Goal: Information Seeking & Learning: Learn about a topic

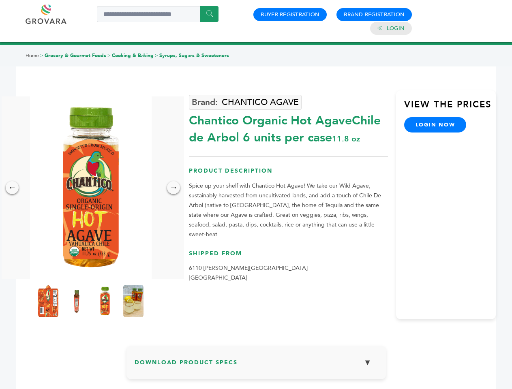
click at [91, 188] on img at bounding box center [91, 187] width 122 height 182
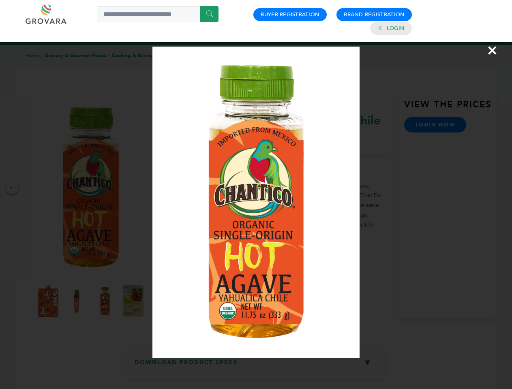
click at [12, 188] on div "×" at bounding box center [256, 194] width 512 height 389
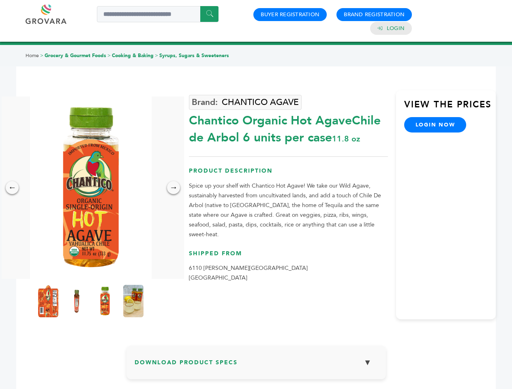
click at [173, 188] on div "→" at bounding box center [173, 187] width 13 height 13
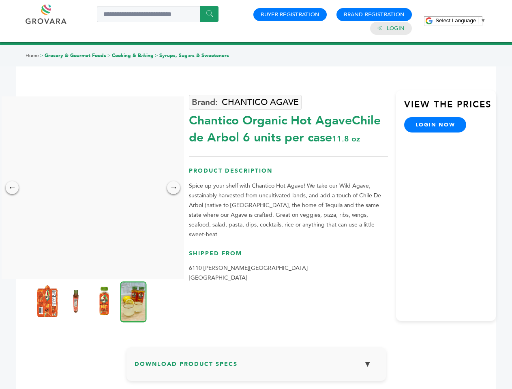
click at [48, 301] on img at bounding box center [47, 301] width 20 height 32
click at [0, 0] on div "×" at bounding box center [0, 0] width 0 height 0
click at [105, 301] on img at bounding box center [104, 301] width 20 height 32
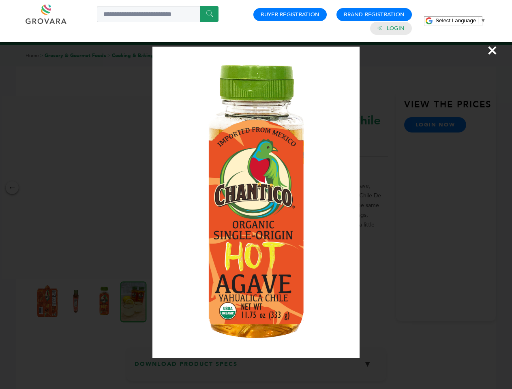
click at [133, 301] on div "×" at bounding box center [256, 194] width 512 height 389
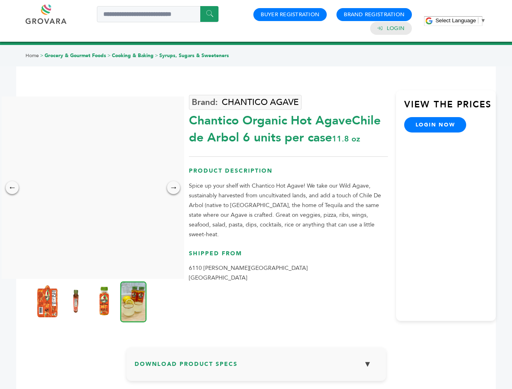
click at [256, 365] on h3 "Download Product Specs ▼" at bounding box center [255, 366] width 243 height 23
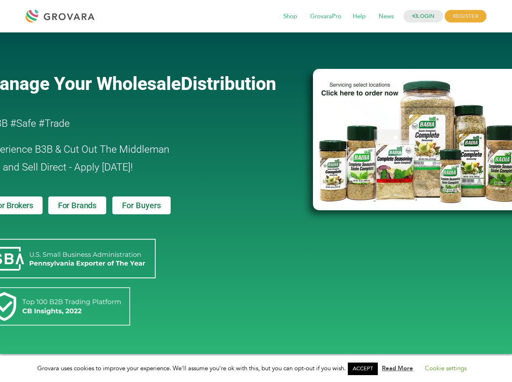
click at [365, 369] on link "ACCEPT" at bounding box center [363, 369] width 30 height 13
